Goal: Navigation & Orientation: Find specific page/section

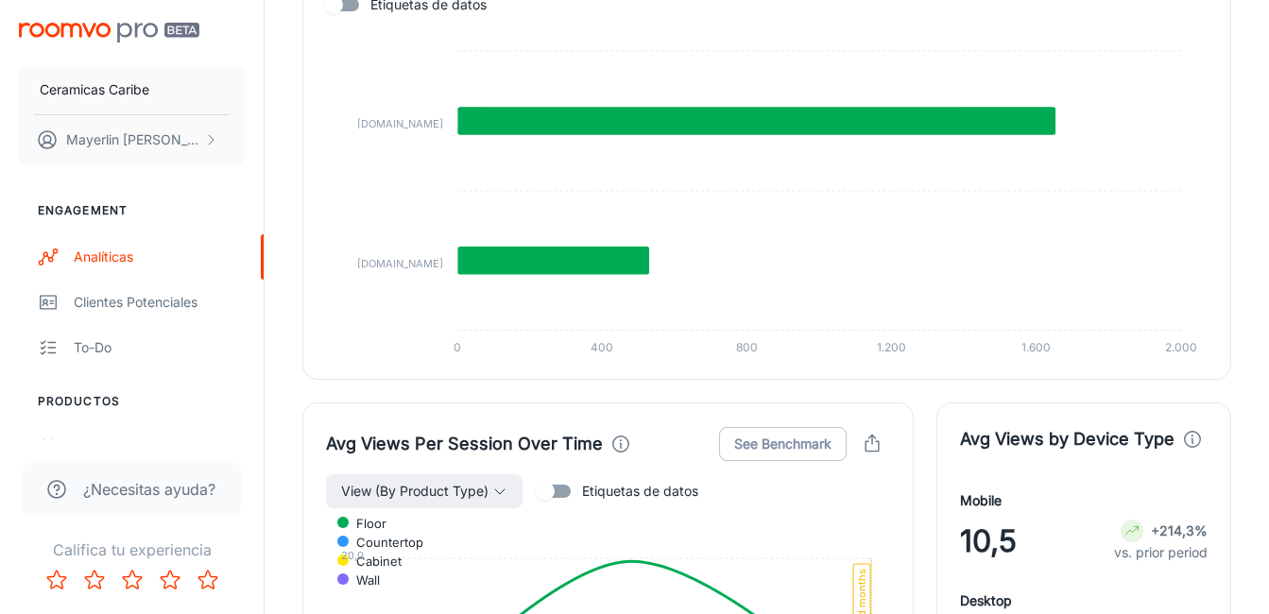
scroll to position [1664, 0]
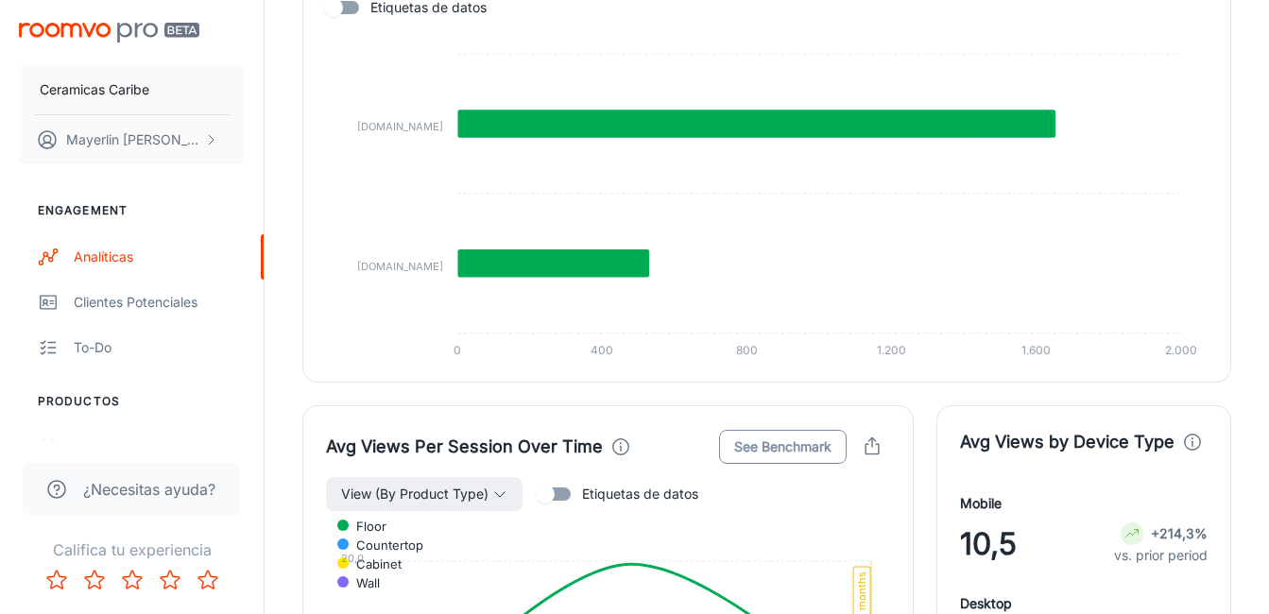
click at [768, 446] on button "See Benchmark" at bounding box center [783, 447] width 128 height 34
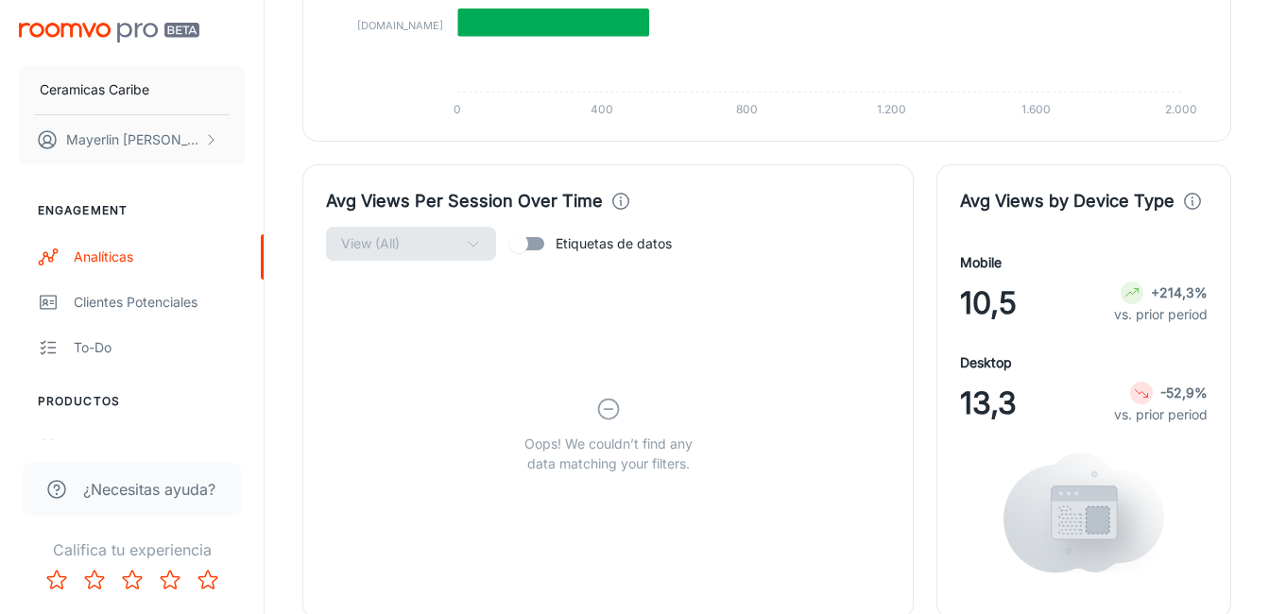
scroll to position [1948, 0]
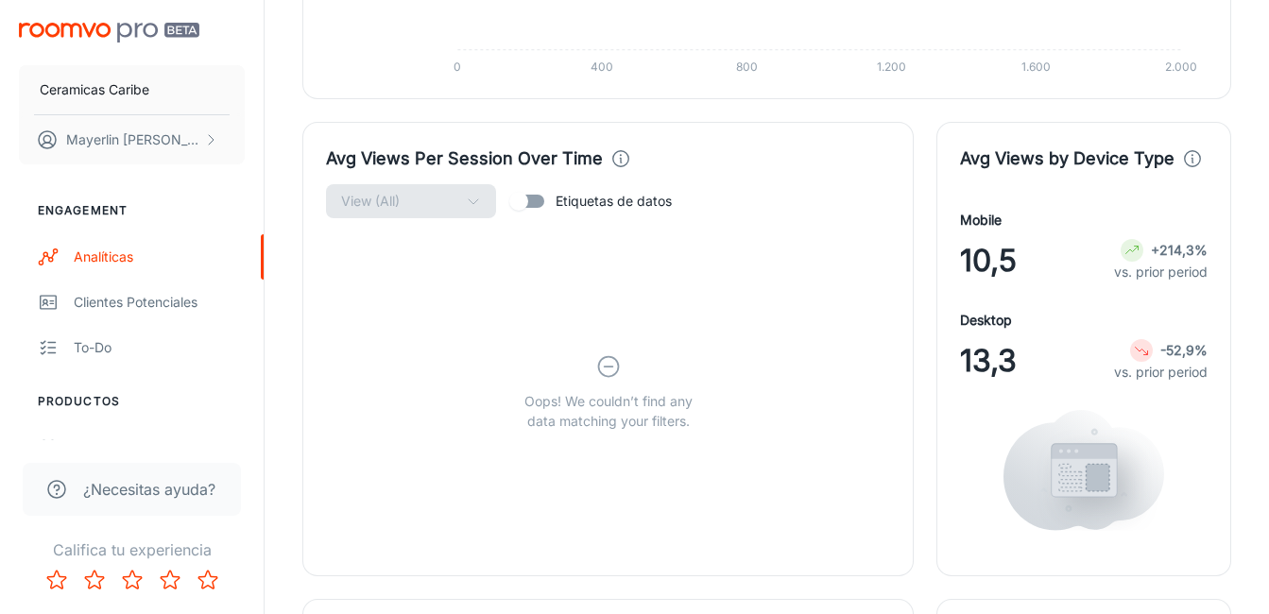
click at [604, 376] on icon at bounding box center [608, 366] width 26 height 26
click at [606, 433] on div "Oops! We couldn’t find any data matching your filters." at bounding box center [608, 391] width 564 height 345
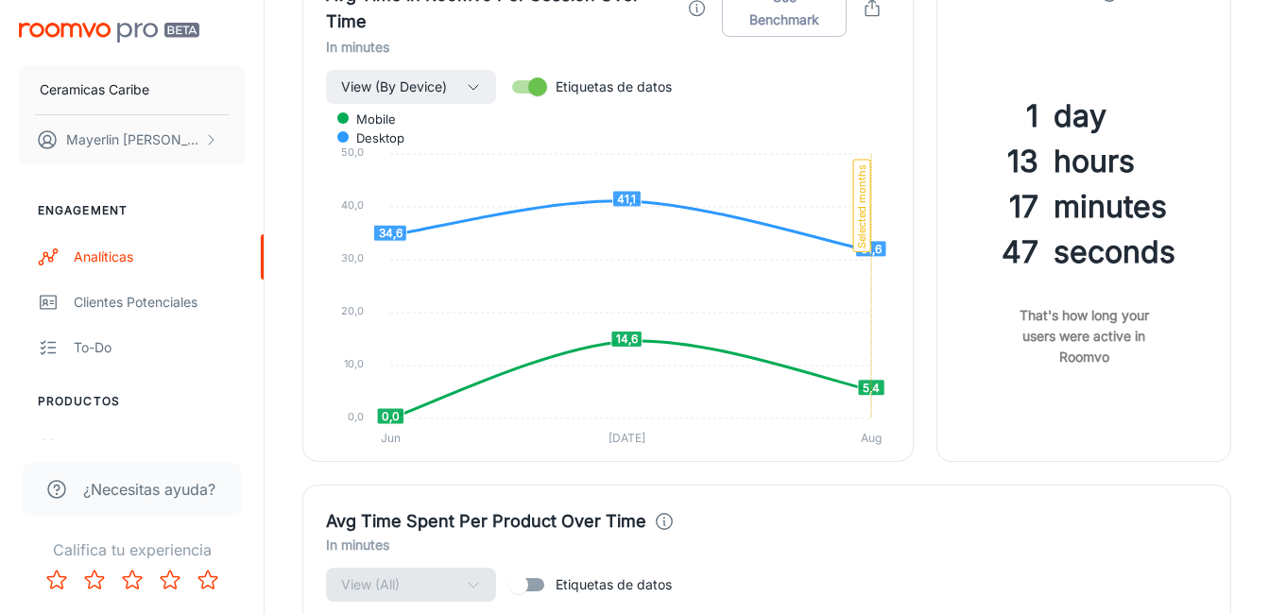
scroll to position [2420, 0]
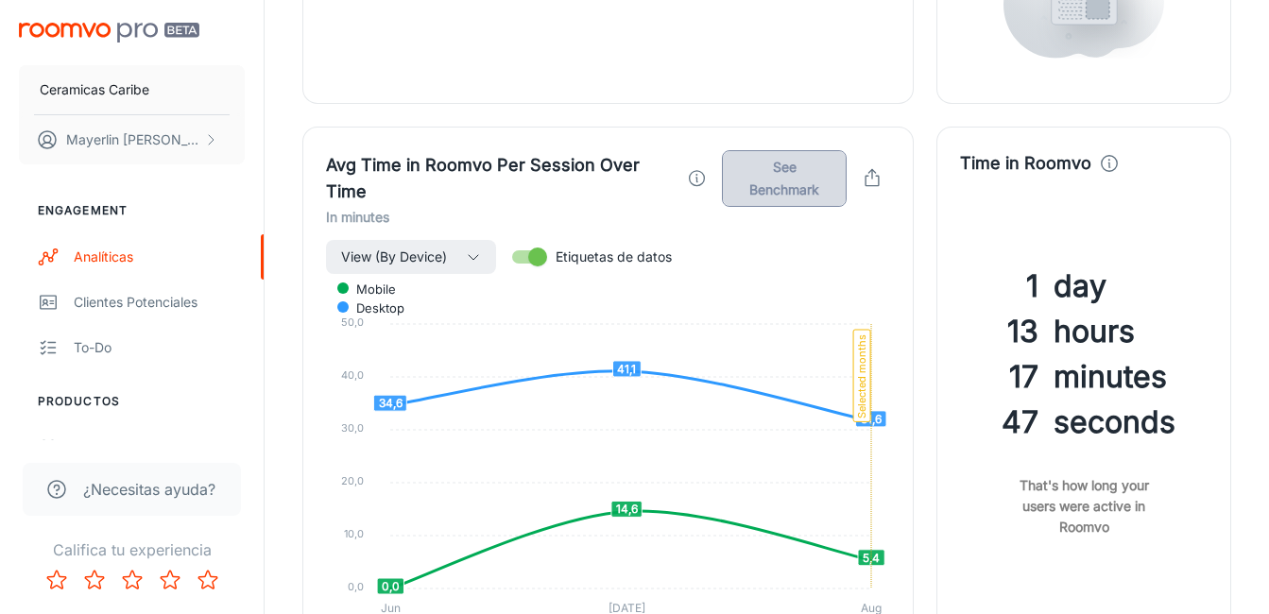
click at [799, 188] on button "See Benchmark" at bounding box center [784, 178] width 125 height 57
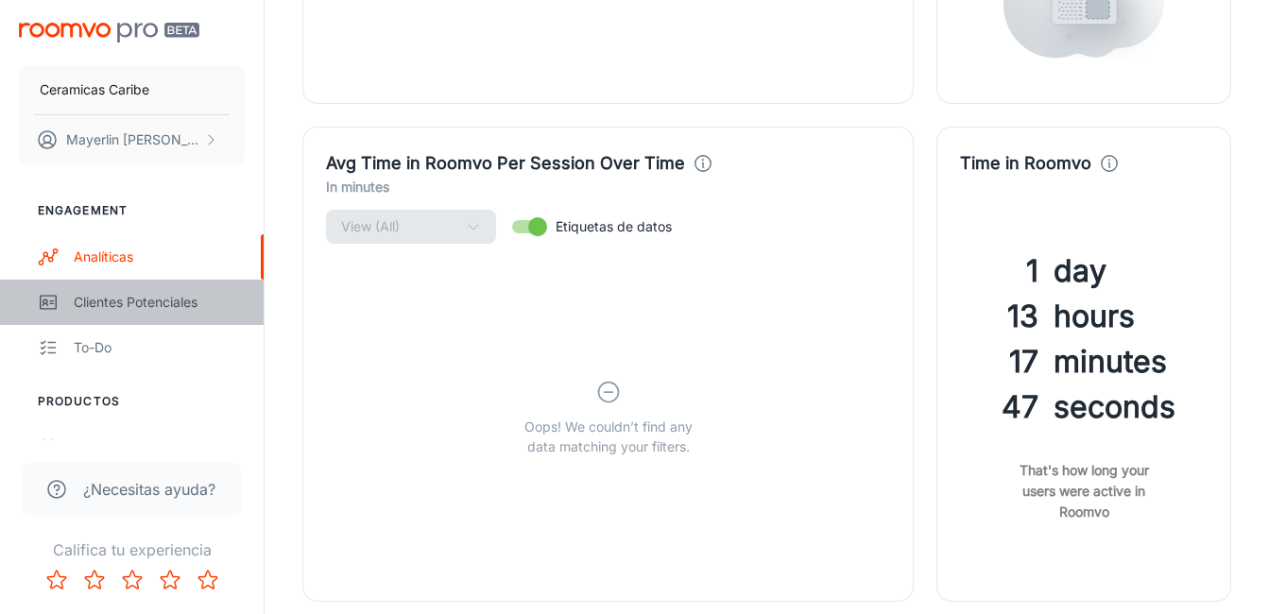
click at [127, 299] on div "Clientes potenciales" at bounding box center [159, 302] width 171 height 21
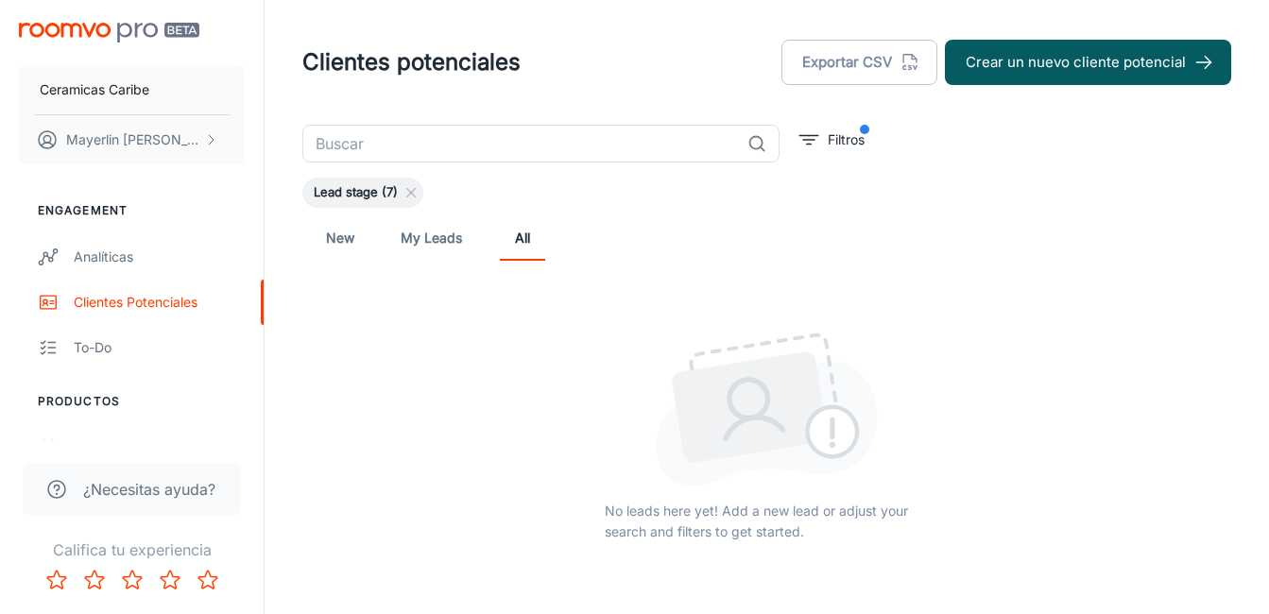
click at [412, 230] on link "My Leads" at bounding box center [430, 237] width 61 height 45
click at [358, 239] on link "New" at bounding box center [339, 237] width 45 height 45
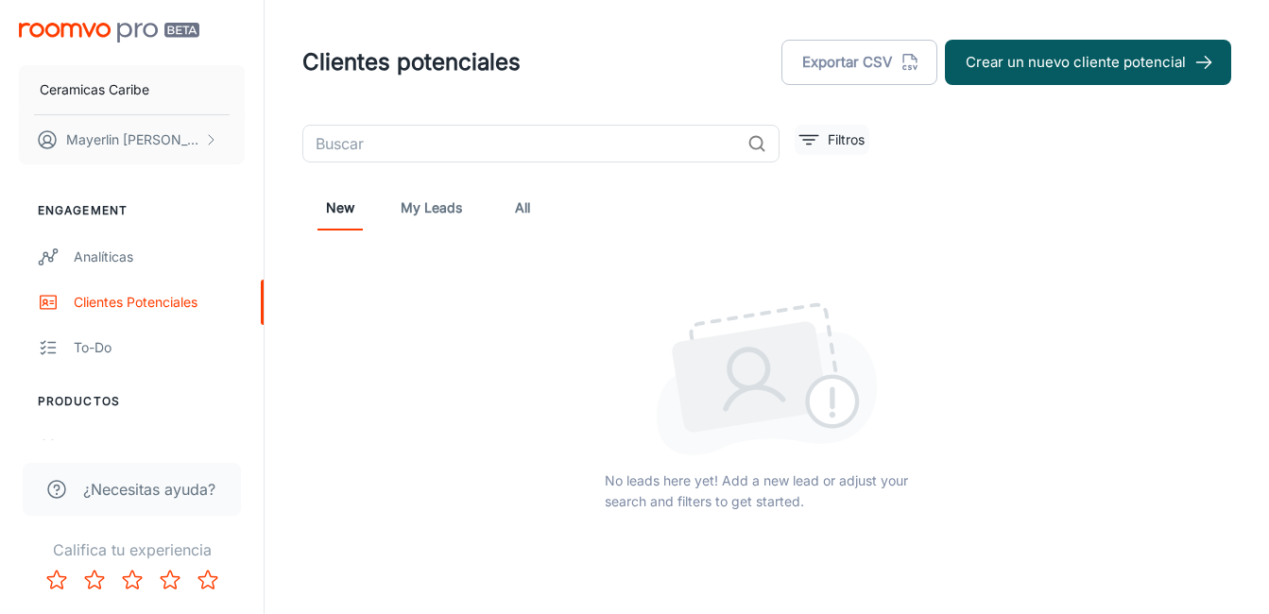
click at [803, 140] on line "filter" at bounding box center [808, 140] width 11 height 0
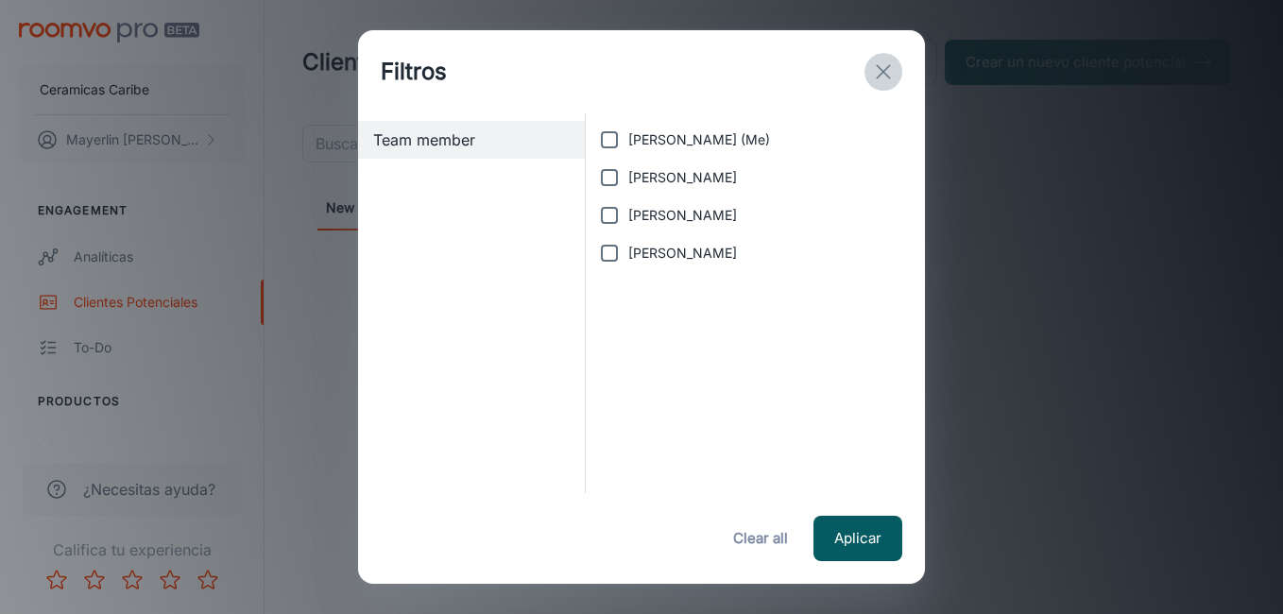
click at [881, 70] on line "exit" at bounding box center [883, 71] width 13 height 13
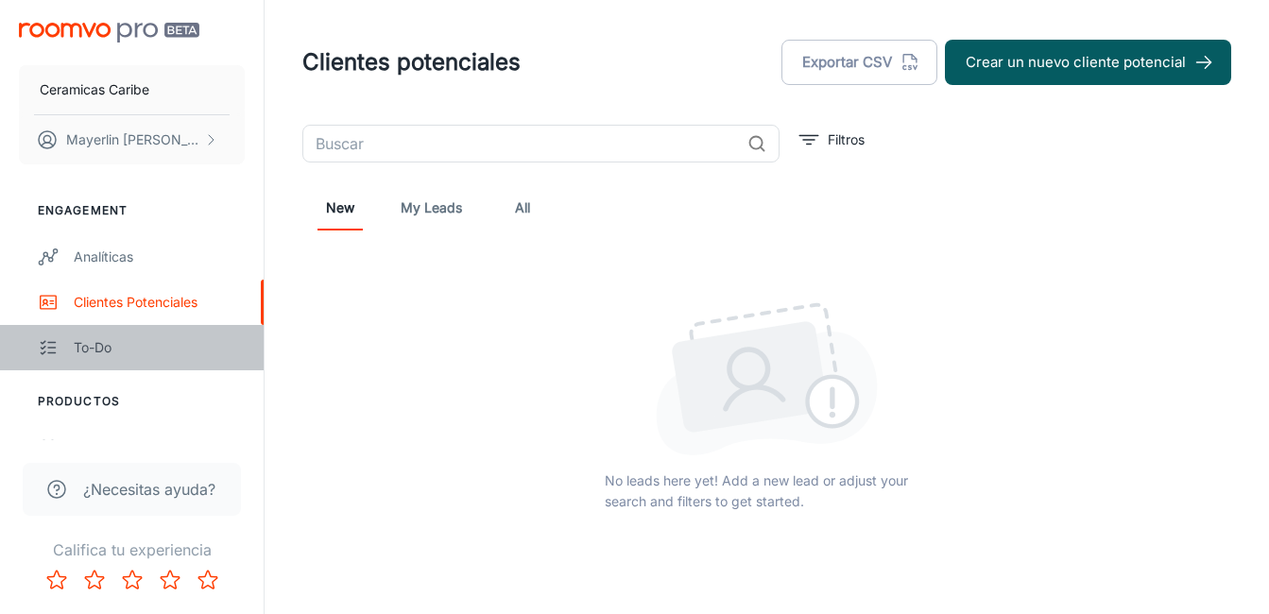
click at [108, 344] on div "To-do" at bounding box center [159, 347] width 171 height 21
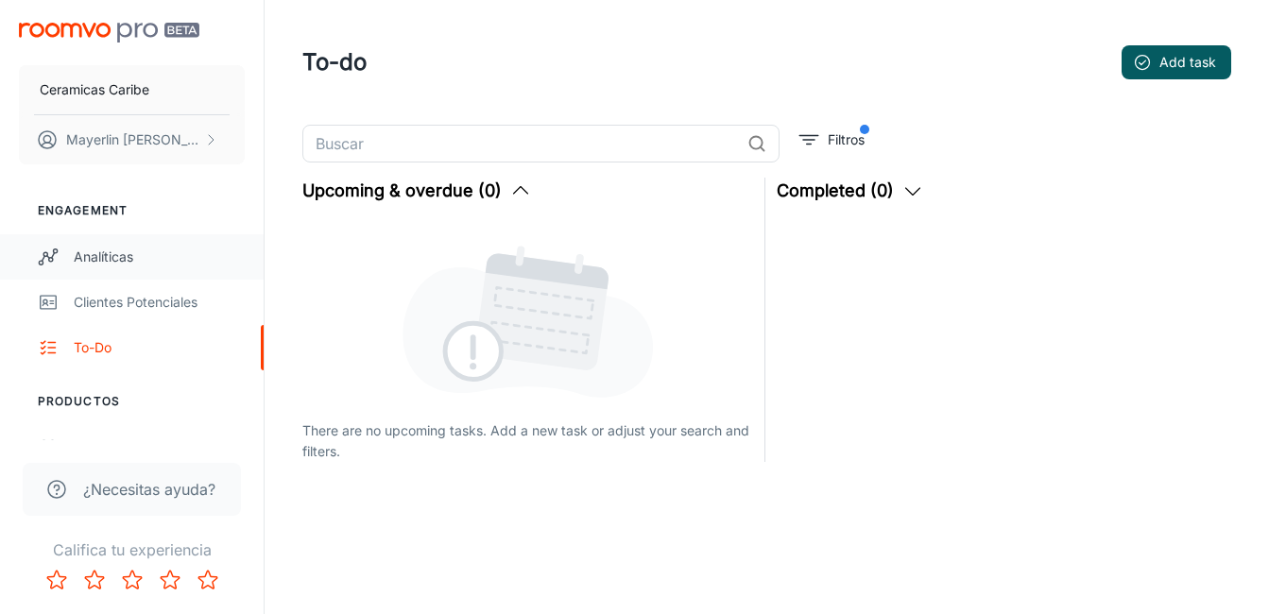
click at [119, 267] on link "Analíticas" at bounding box center [132, 256] width 264 height 45
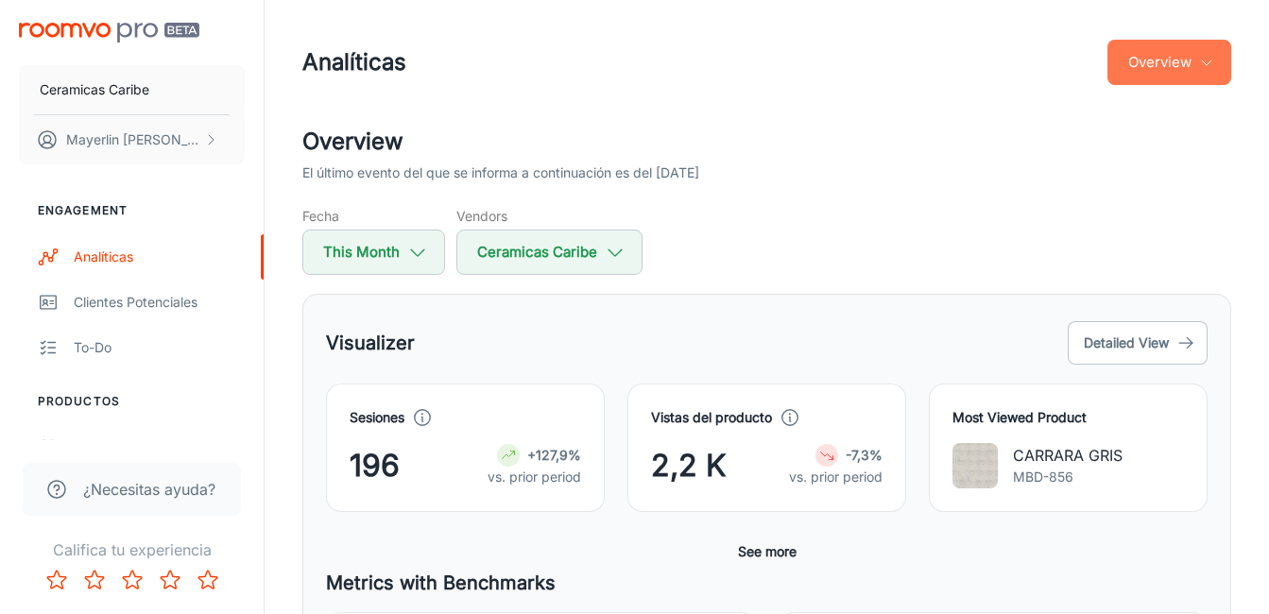
click at [1198, 68] on button "Overview" at bounding box center [1169, 62] width 124 height 45
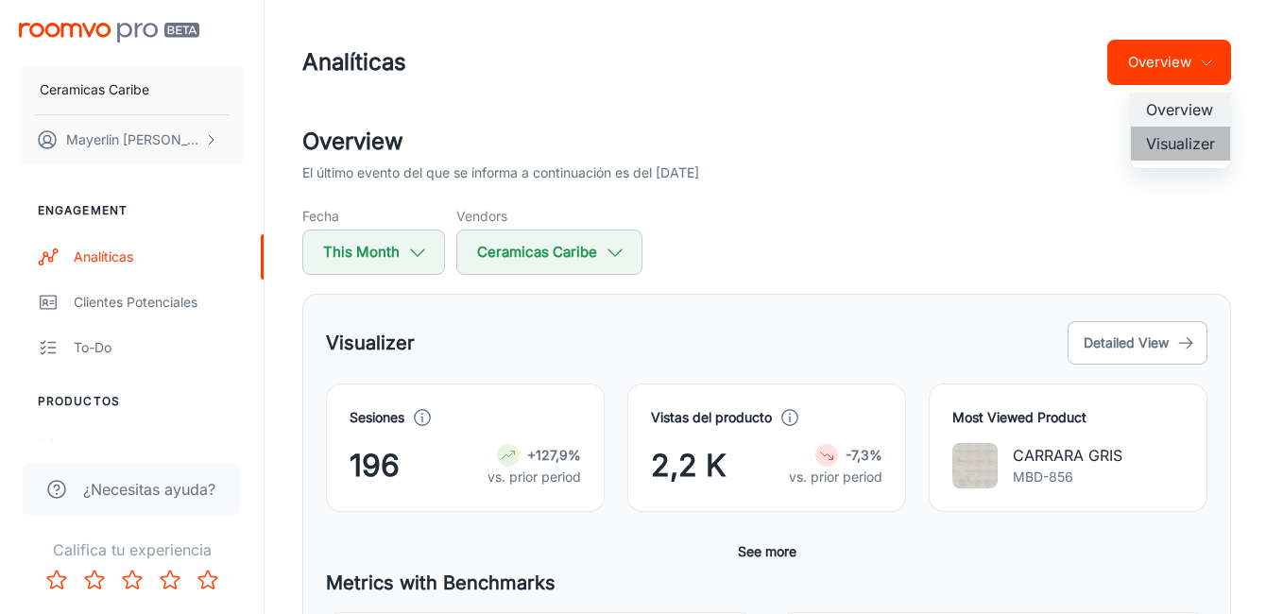
click at [1193, 154] on li "Visualizer" at bounding box center [1180, 144] width 99 height 34
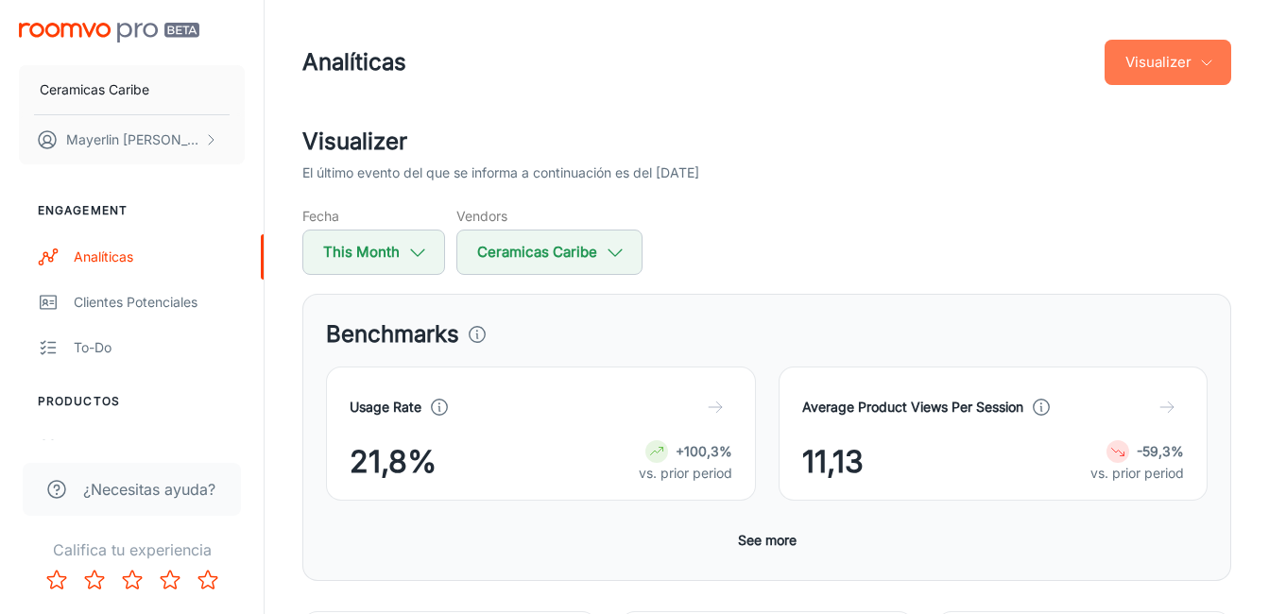
click at [1194, 84] on button "Visualizer" at bounding box center [1167, 62] width 127 height 45
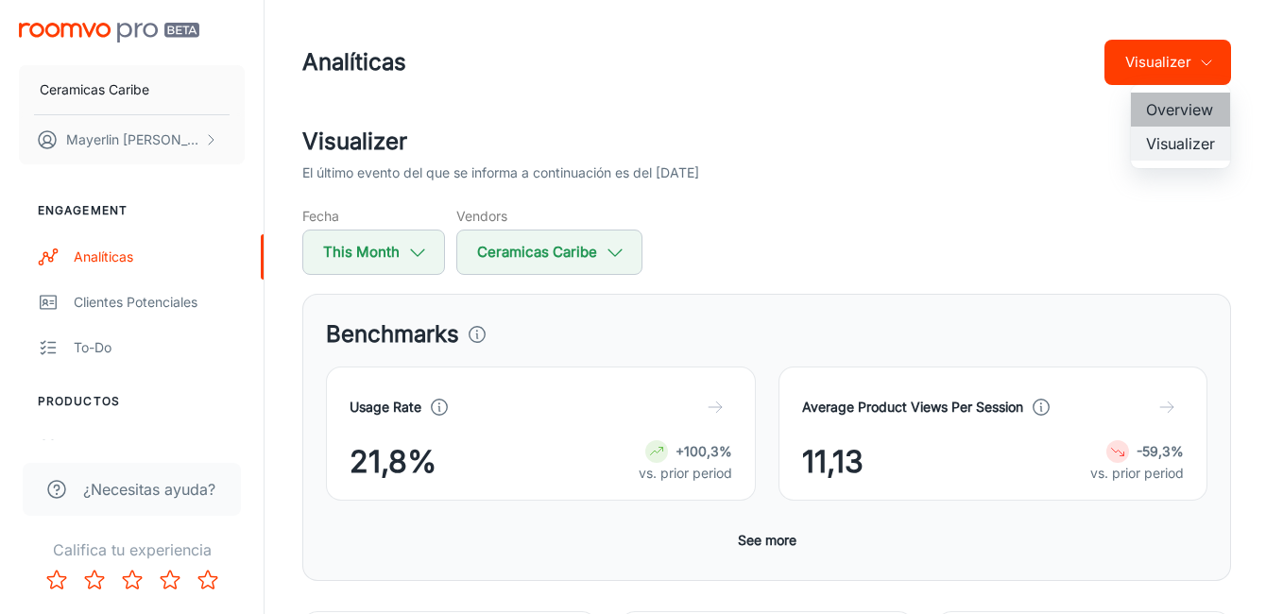
click at [1190, 102] on li "Overview" at bounding box center [1180, 110] width 99 height 34
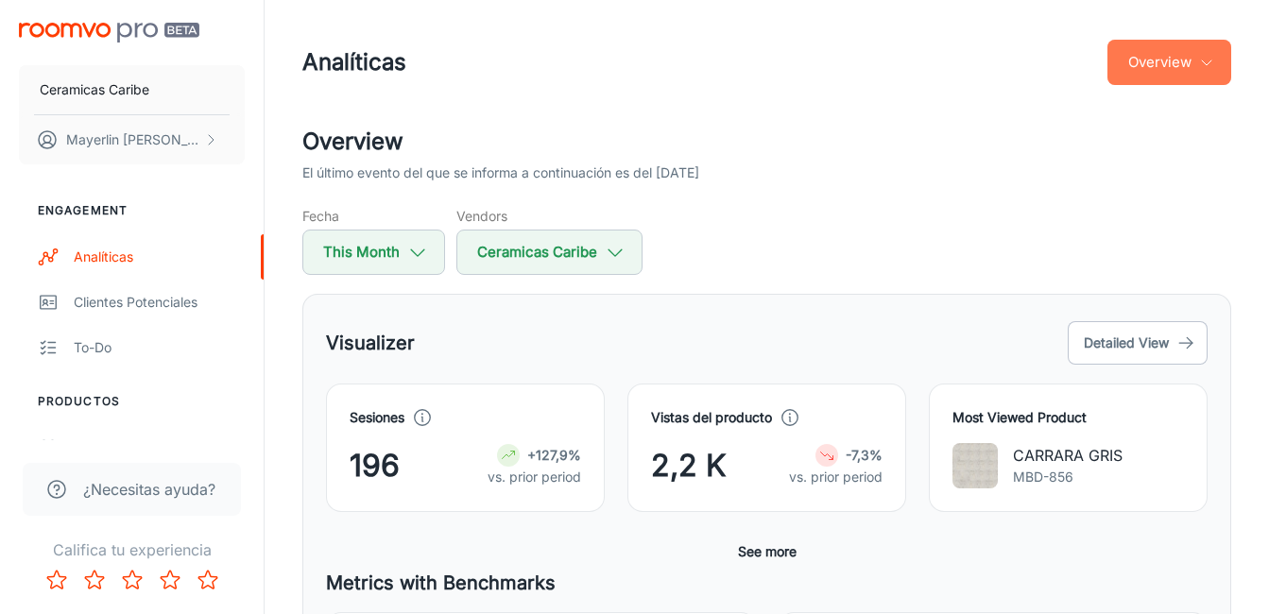
click at [1118, 63] on button "Overview" at bounding box center [1169, 62] width 124 height 45
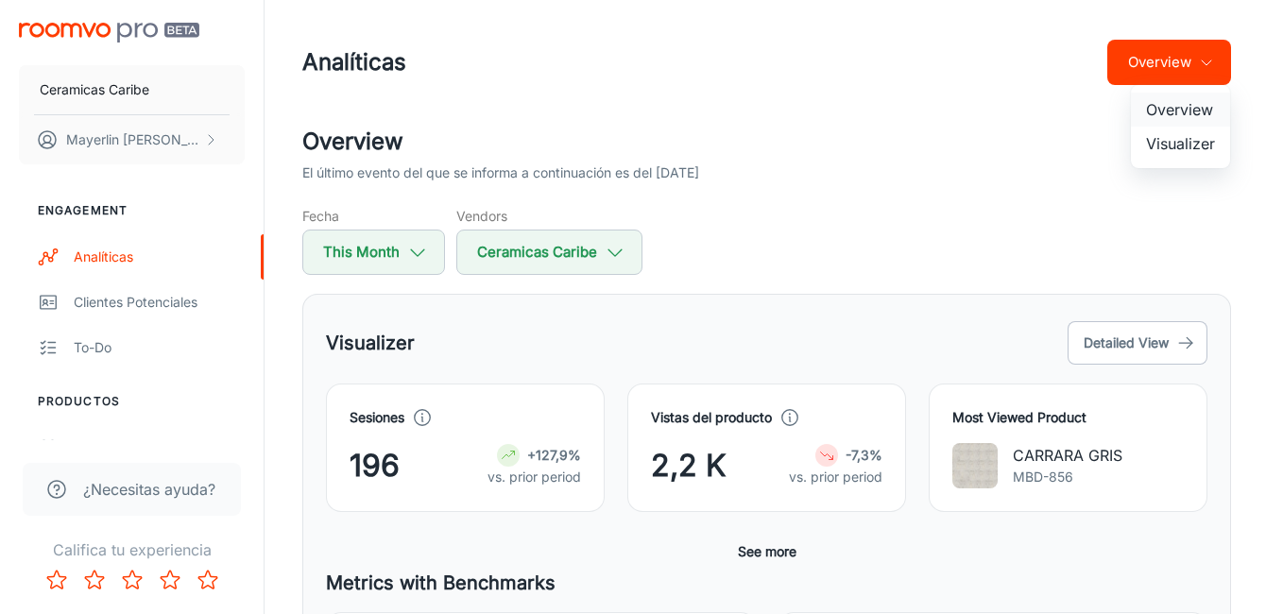
click at [1144, 107] on li "Overview" at bounding box center [1180, 110] width 99 height 34
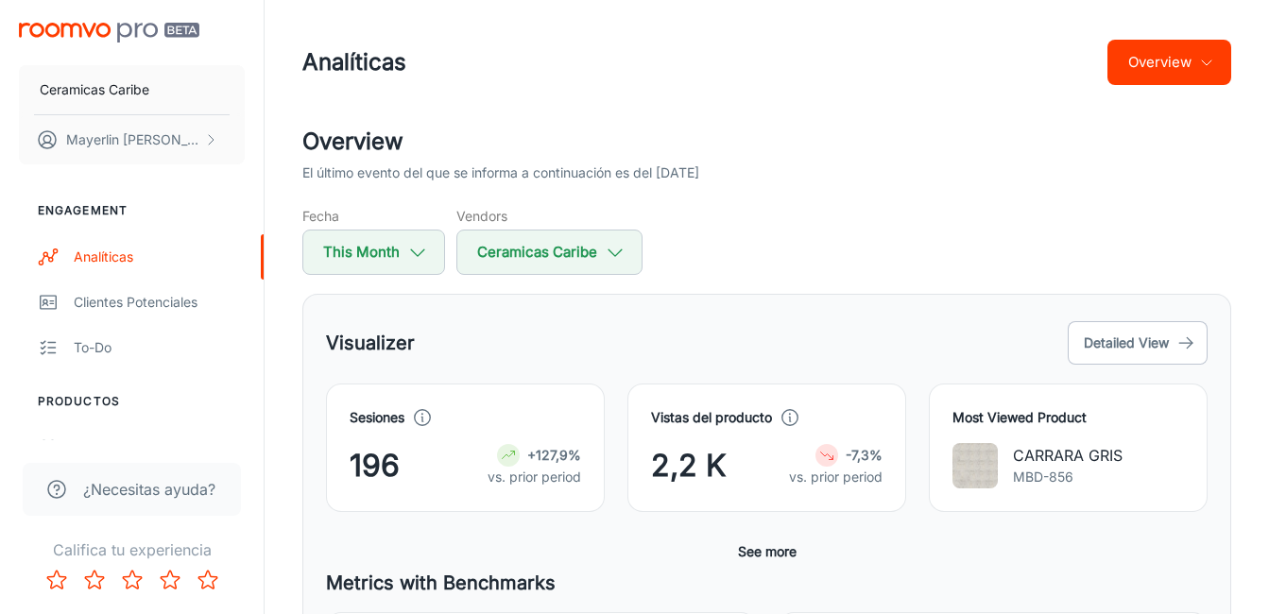
click at [1160, 77] on button "Overview" at bounding box center [1169, 62] width 124 height 45
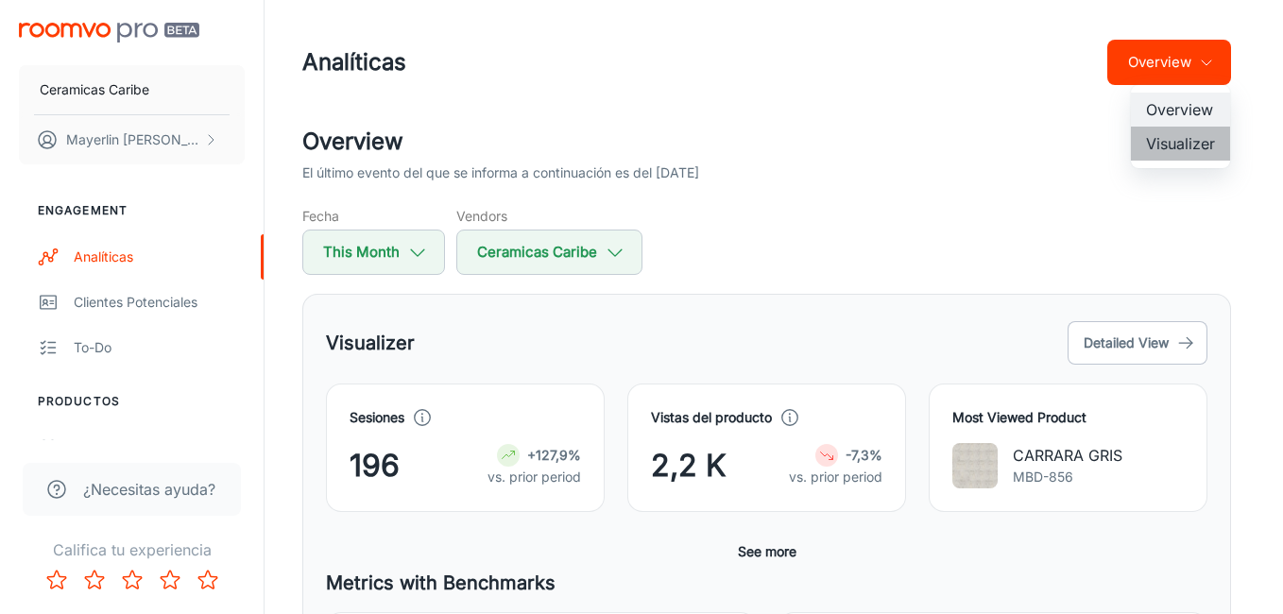
click at [1167, 141] on li "Visualizer" at bounding box center [1180, 144] width 99 height 34
